Goal: Task Accomplishment & Management: Use online tool/utility

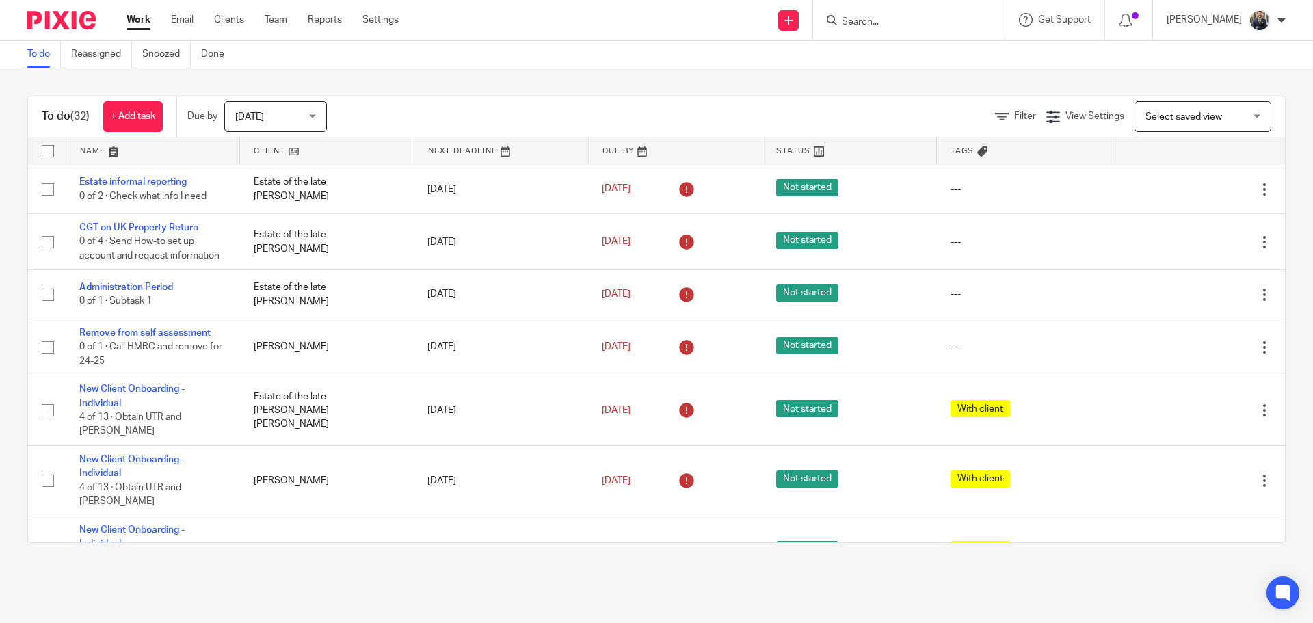
click at [963, 18] on input "Search" at bounding box center [901, 22] width 123 height 12
type input "carmen"
click at [943, 50] on link at bounding box center [922, 53] width 170 height 21
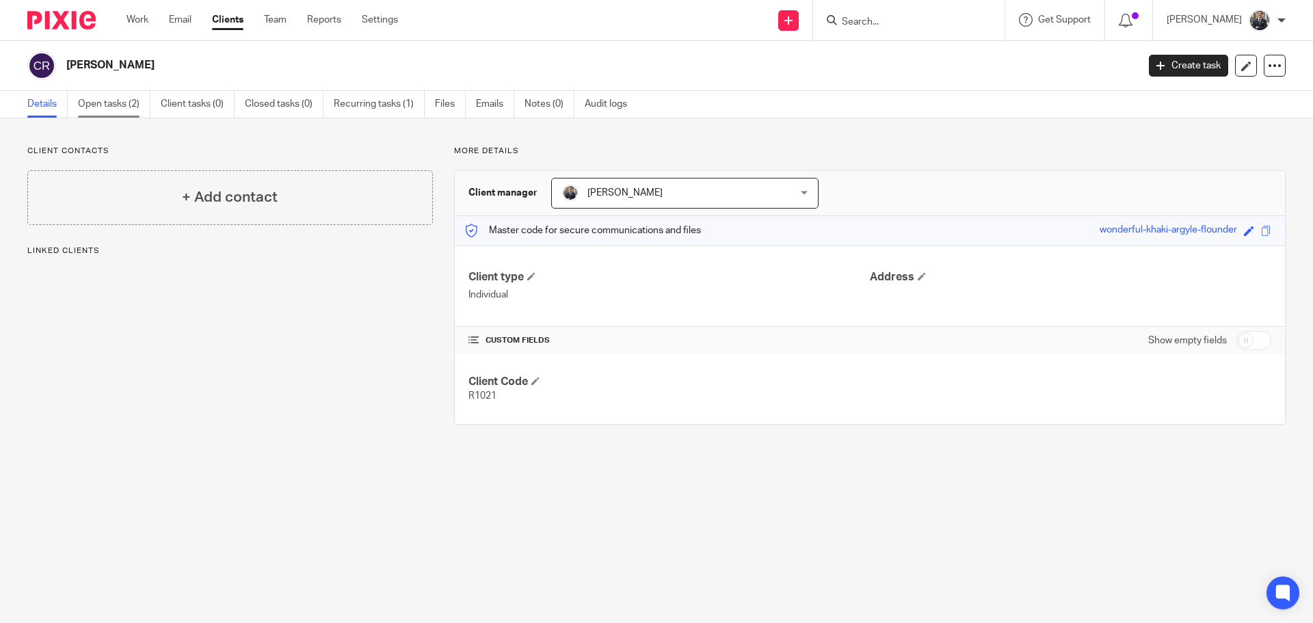
click at [138, 107] on link "Open tasks (2)" at bounding box center [114, 104] width 72 height 27
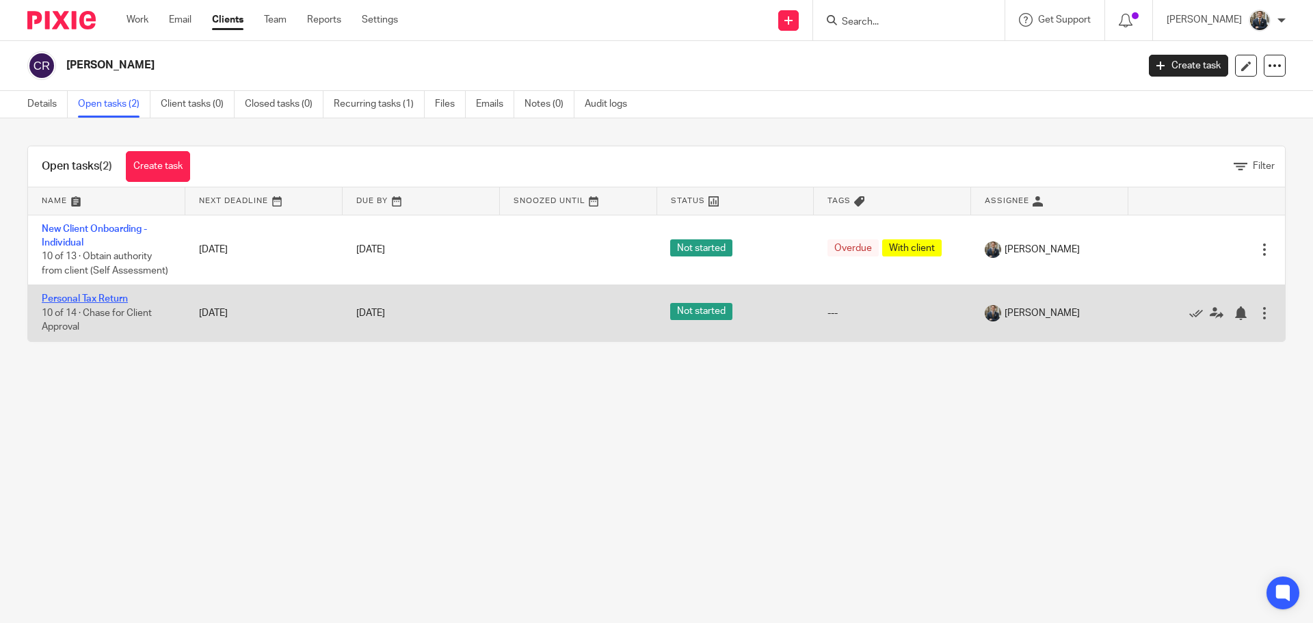
click at [103, 300] on link "Personal Tax Return" at bounding box center [85, 299] width 86 height 10
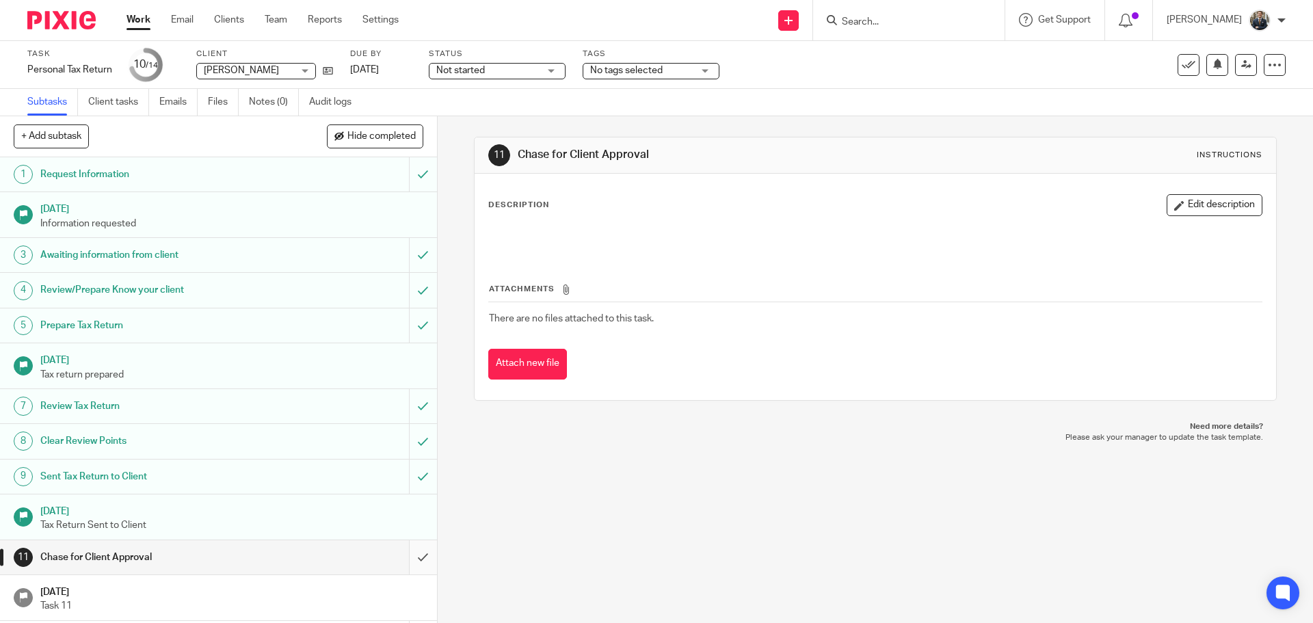
scroll to position [68, 0]
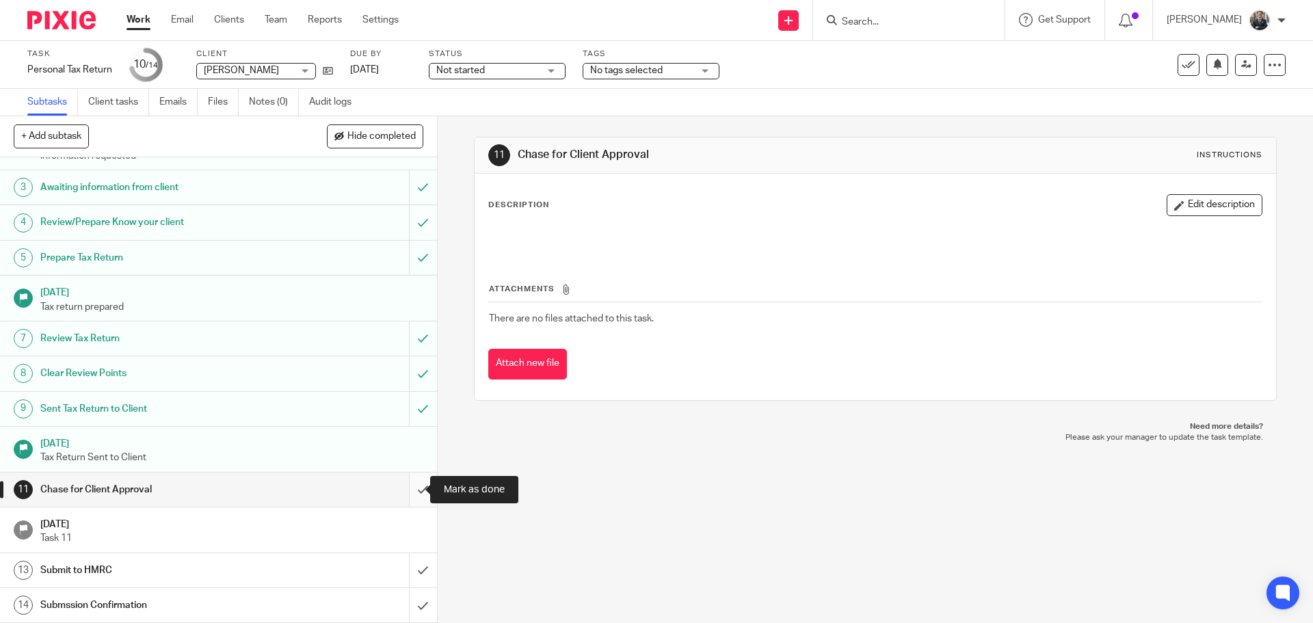
click at [410, 493] on input "submit" at bounding box center [218, 489] width 437 height 34
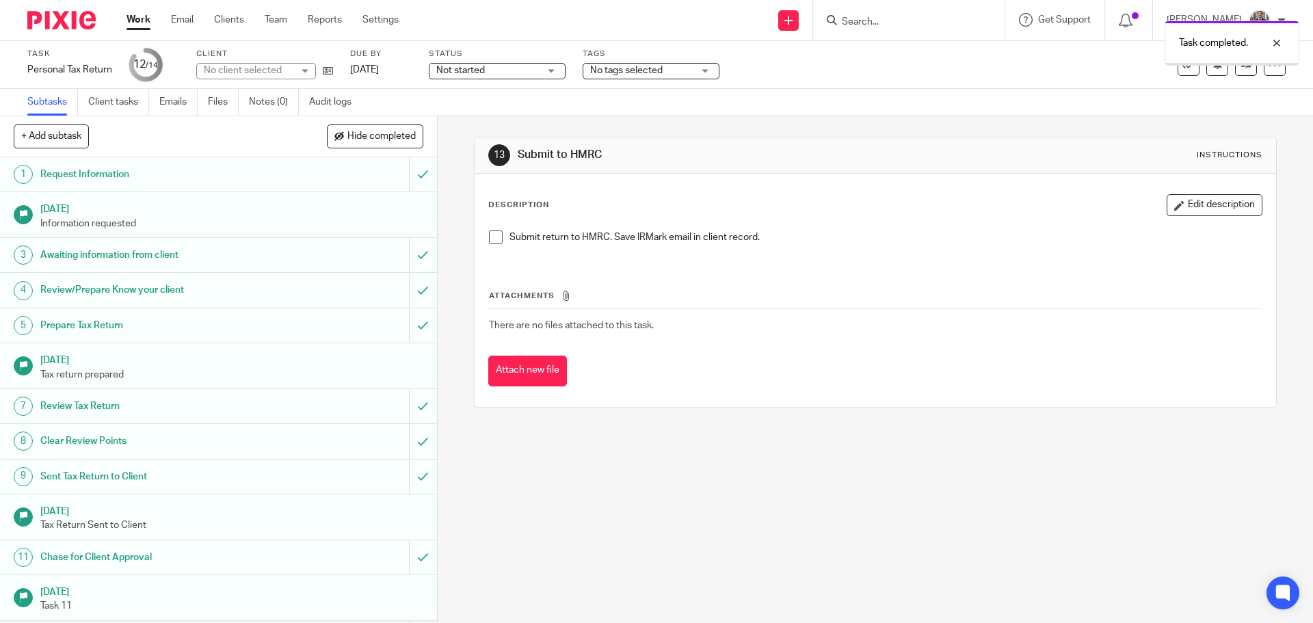
scroll to position [68, 0]
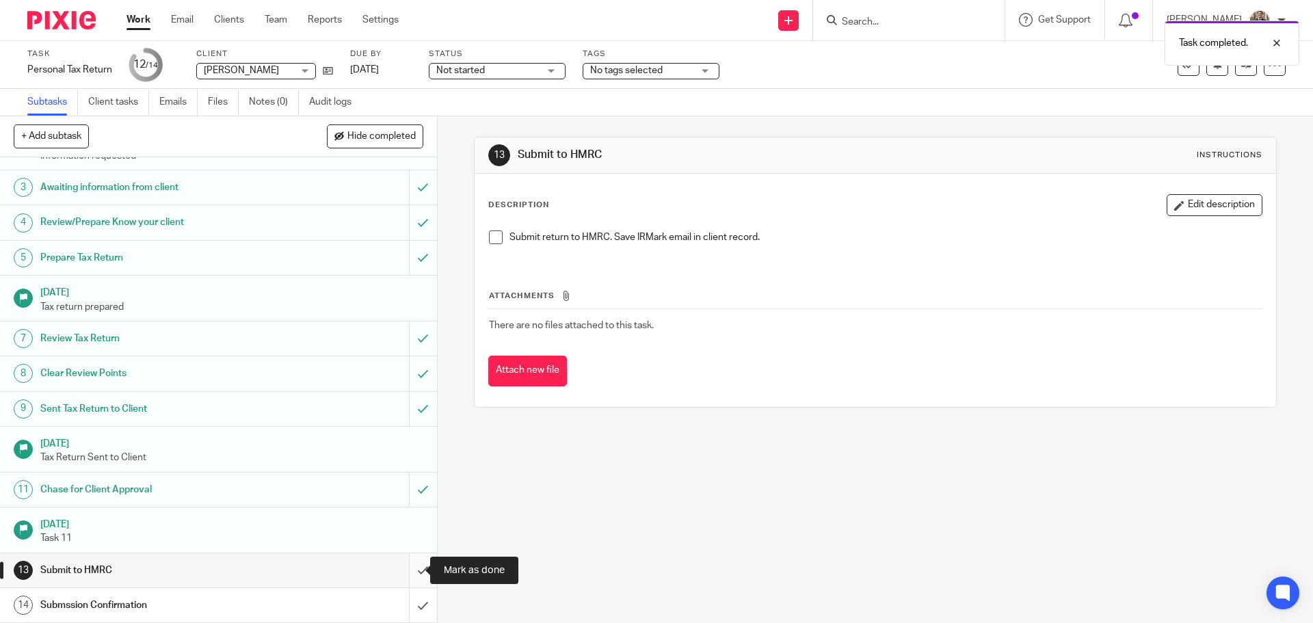
click at [410, 578] on input "submit" at bounding box center [218, 570] width 437 height 34
click at [407, 608] on input "submit" at bounding box center [218, 605] width 437 height 34
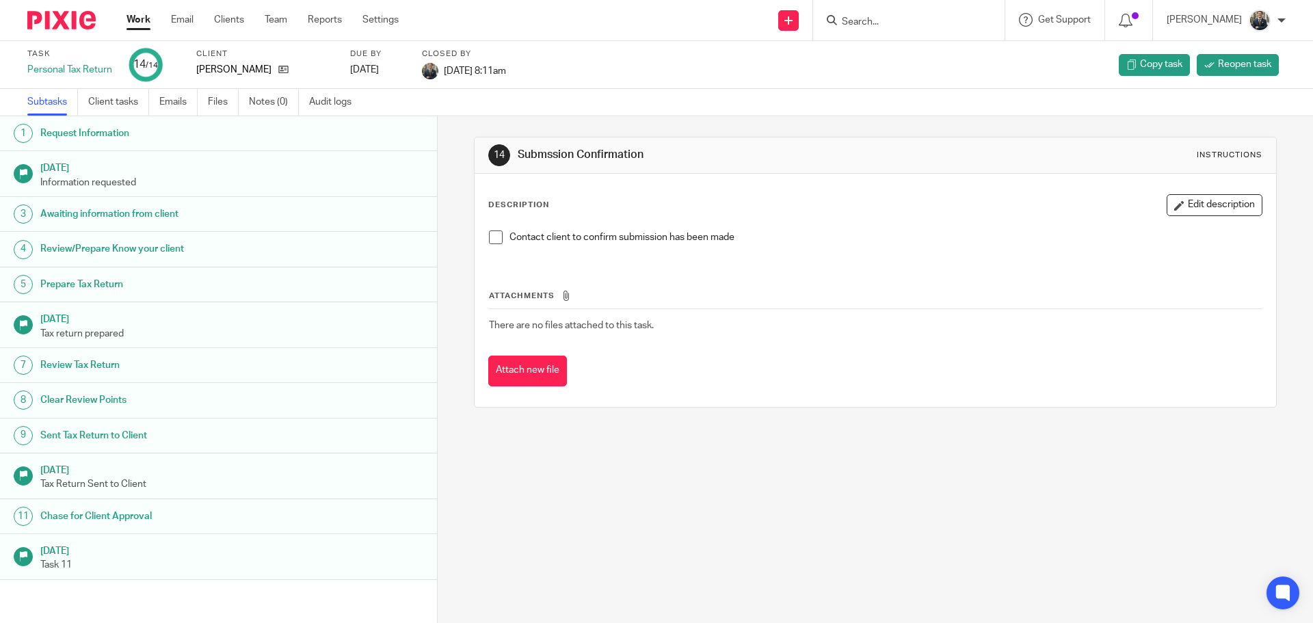
click at [894, 26] on input "Search" at bounding box center [901, 22] width 123 height 12
type input "cook"
click at [931, 46] on link at bounding box center [922, 53] width 170 height 21
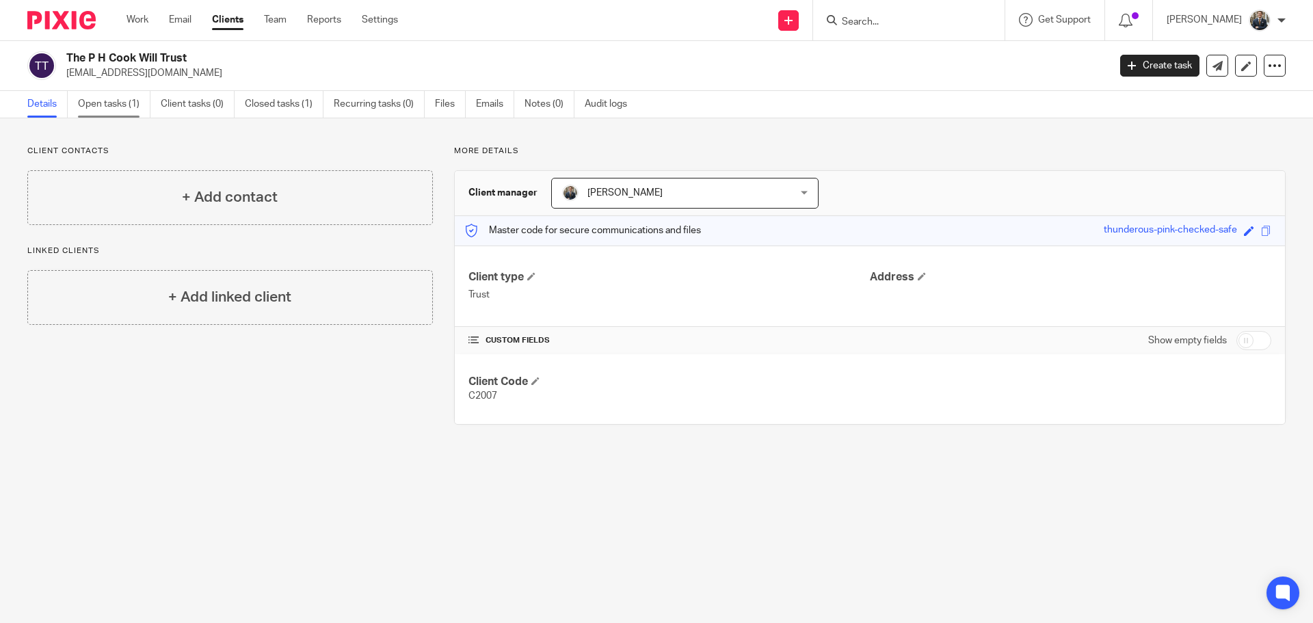
click at [120, 106] on link "Open tasks (1)" at bounding box center [114, 104] width 72 height 27
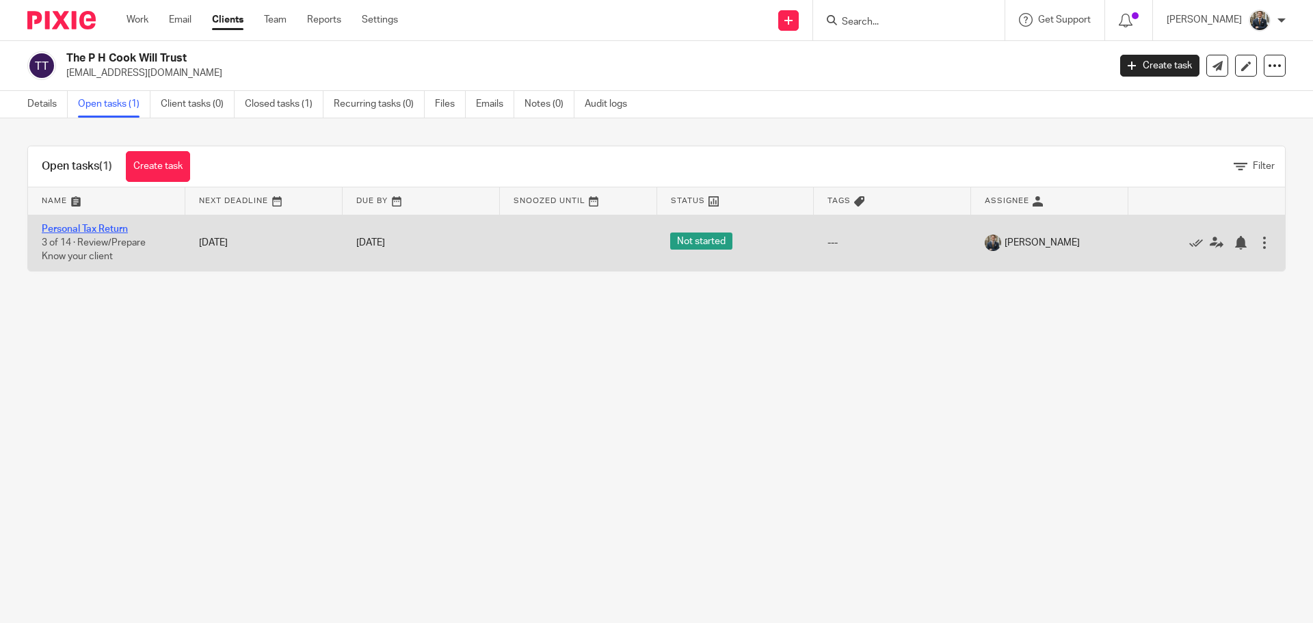
click at [83, 228] on link "Personal Tax Return" at bounding box center [85, 229] width 86 height 10
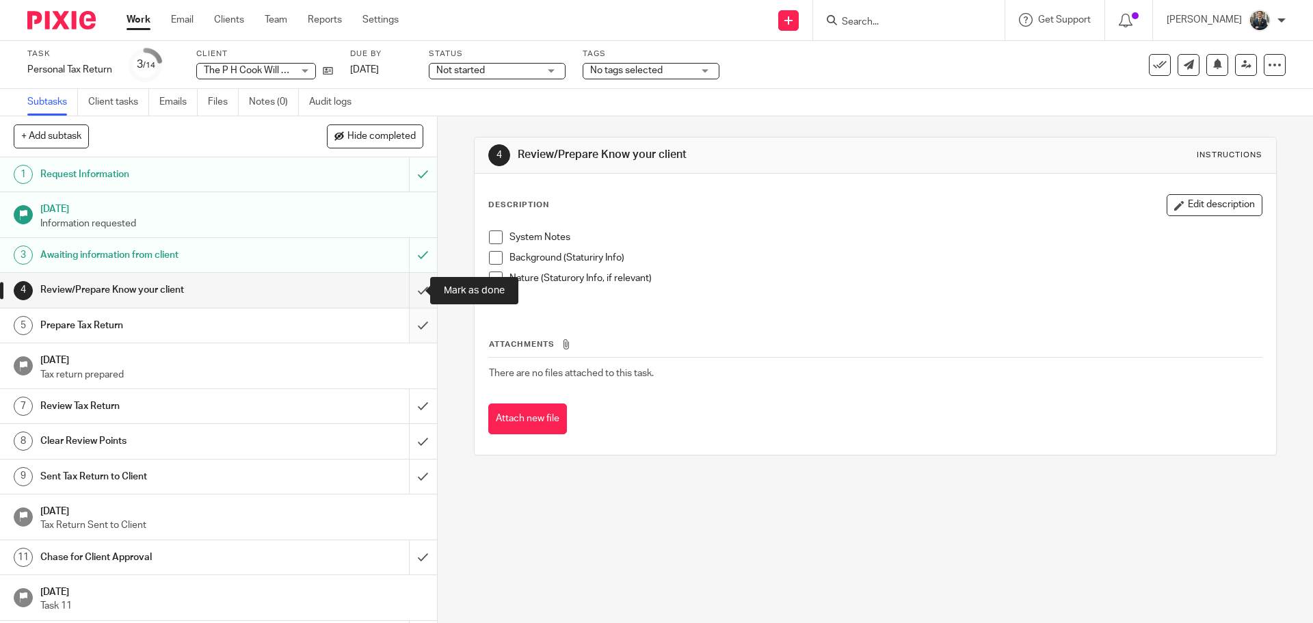
drag, startPoint x: 416, startPoint y: 290, endPoint x: 419, endPoint y: 310, distance: 20.7
click at [416, 289] on input "submit" at bounding box center [218, 290] width 437 height 34
click at [419, 313] on input "submit" at bounding box center [218, 325] width 437 height 34
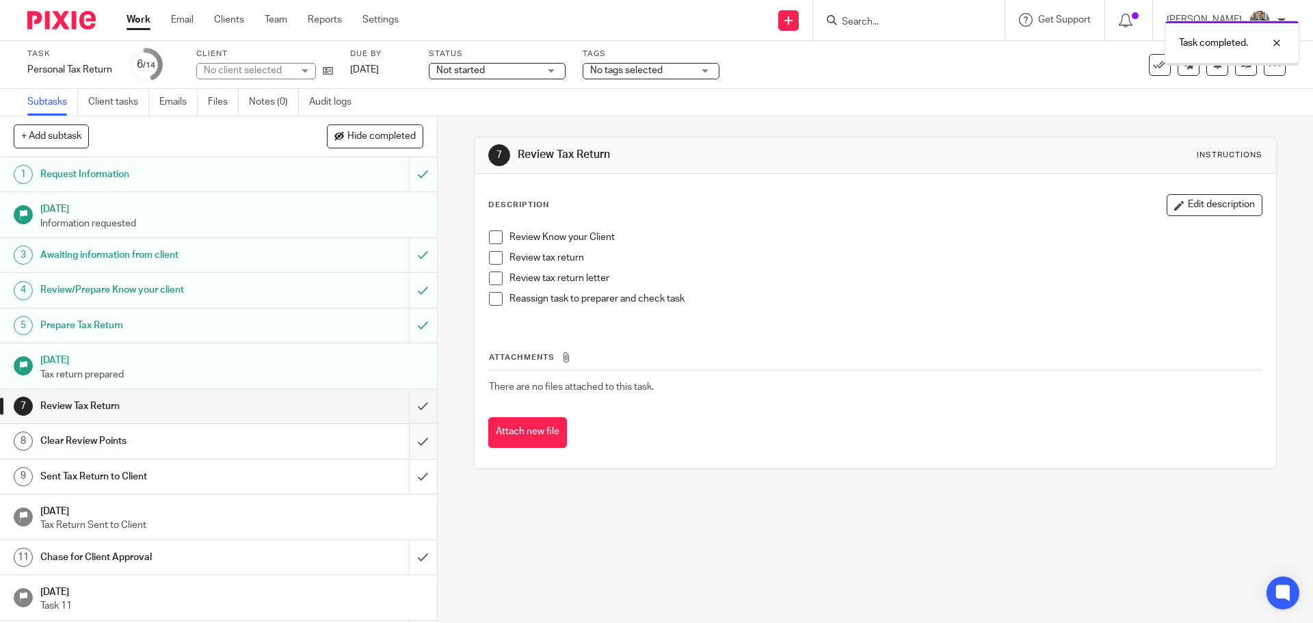
scroll to position [68, 0]
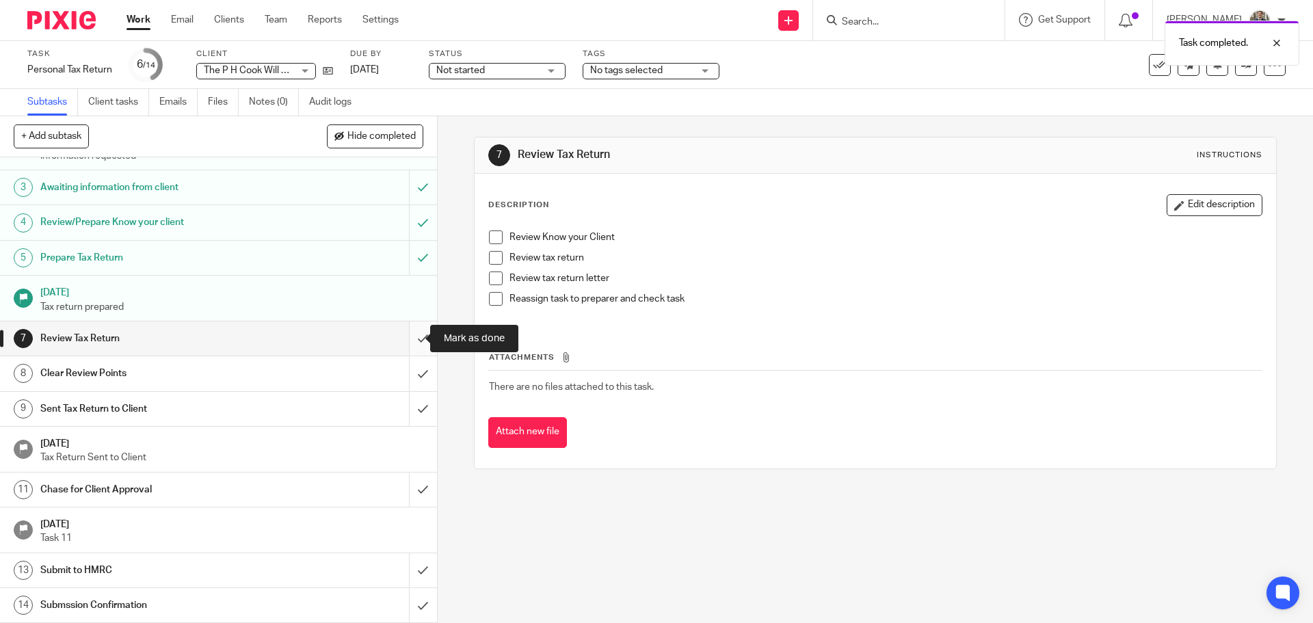
click at [414, 343] on input "submit" at bounding box center [218, 338] width 437 height 34
click at [416, 364] on input "submit" at bounding box center [218, 373] width 437 height 34
click at [408, 399] on input "submit" at bounding box center [218, 409] width 437 height 34
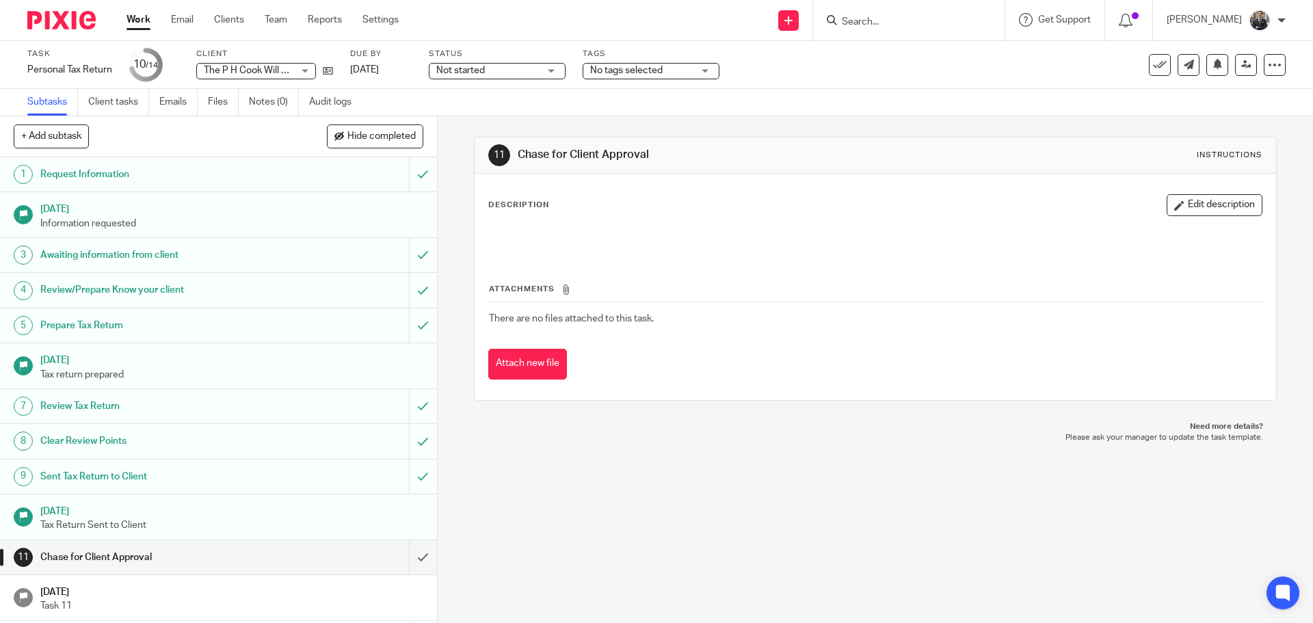
click at [70, 24] on img at bounding box center [61, 20] width 68 height 18
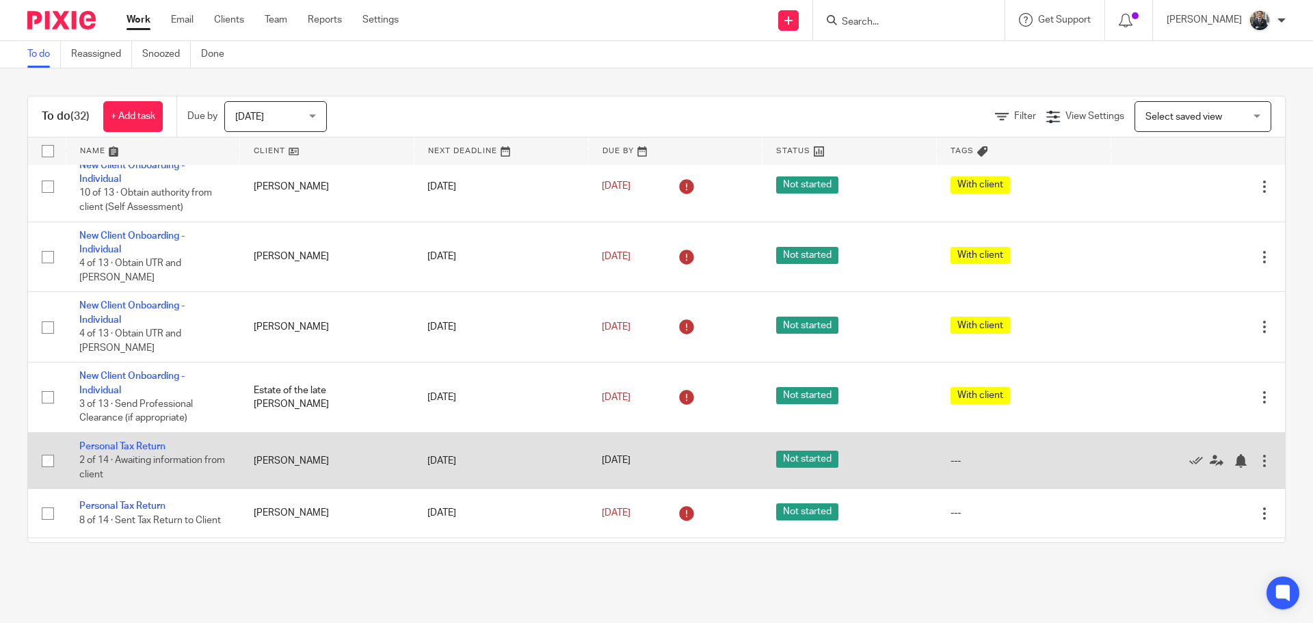
scroll to position [342, 0]
